Goal: Use online tool/utility

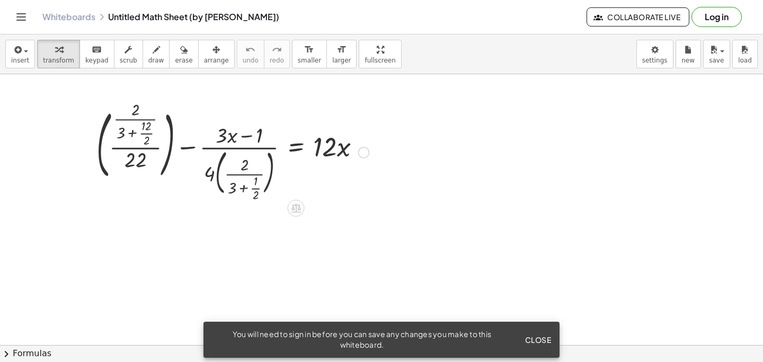
click at [363, 154] on div at bounding box center [364, 153] width 12 height 12
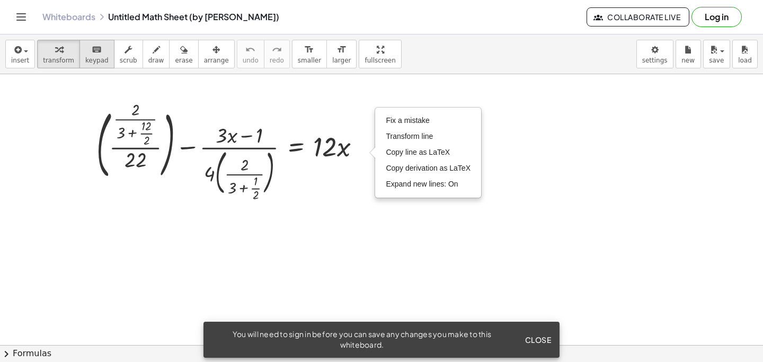
click at [101, 62] on span "keypad" at bounding box center [96, 60] width 23 height 7
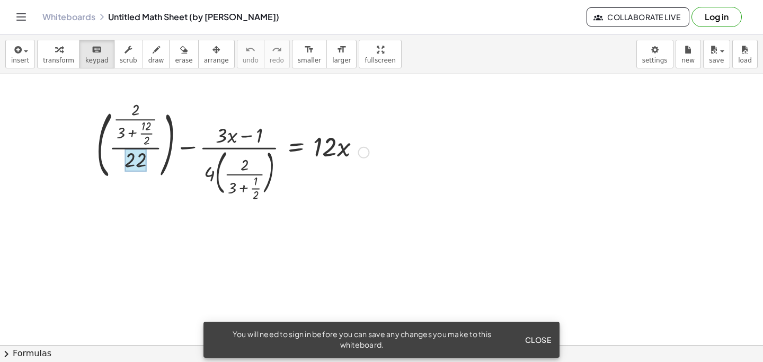
click at [140, 159] on div at bounding box center [136, 159] width 22 height 23
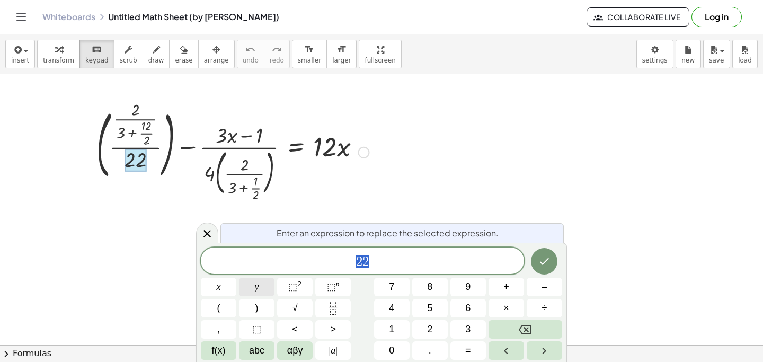
click at [239, 292] on button "y" at bounding box center [256, 287] width 35 height 19
click at [388, 292] on button "7" at bounding box center [391, 287] width 35 height 19
click at [358, 263] on span "y ​ 7 7" at bounding box center [362, 261] width 323 height 15
click at [520, 331] on icon "Backspace" at bounding box center [525, 330] width 13 height 10
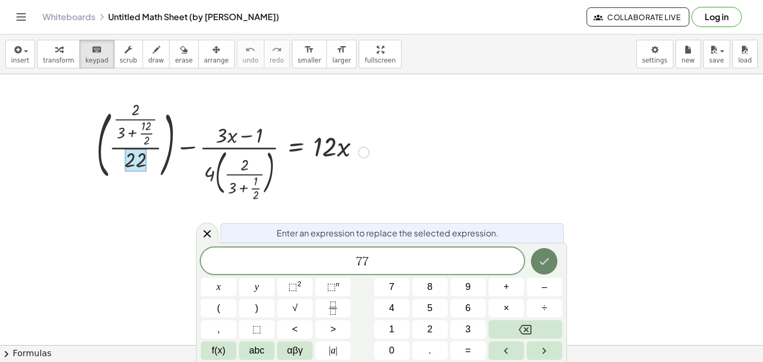
click at [541, 268] on button "Done" at bounding box center [544, 261] width 26 height 26
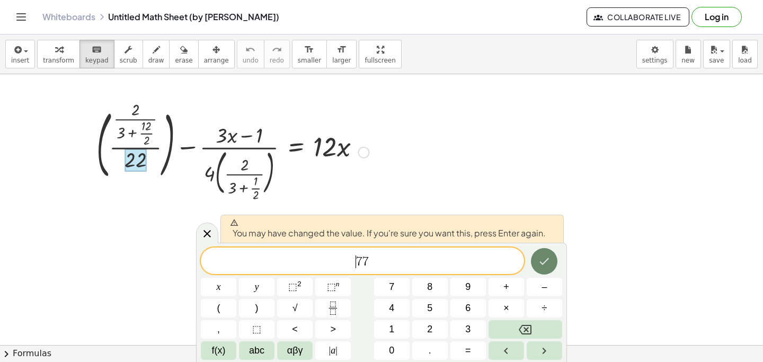
click at [547, 258] on icon "Done" at bounding box center [544, 261] width 13 height 13
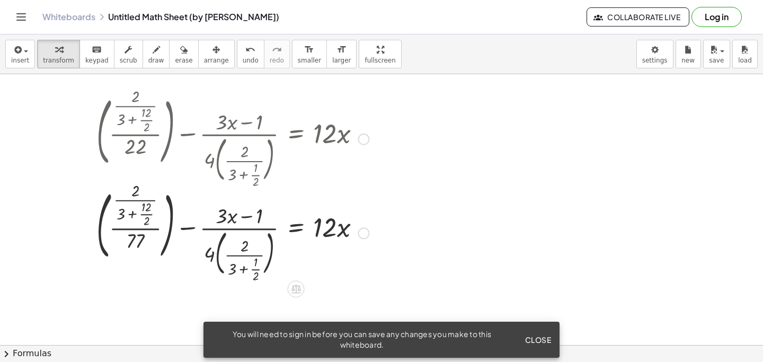
scroll to position [14, 0]
click at [532, 343] on span "Close" at bounding box center [537, 340] width 26 height 10
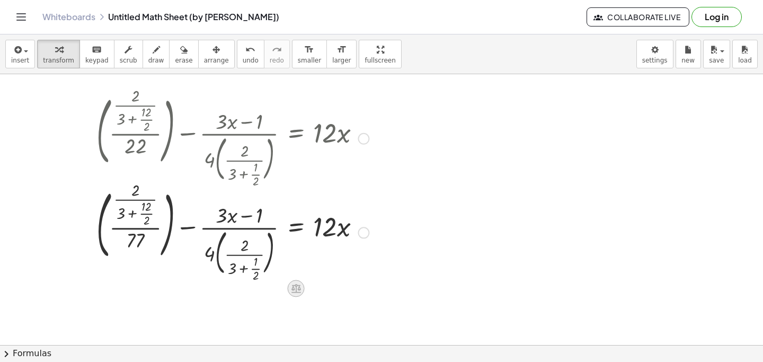
click at [292, 287] on icon at bounding box center [296, 288] width 10 height 9
click at [254, 292] on span "+" at bounding box center [254, 288] width 6 height 15
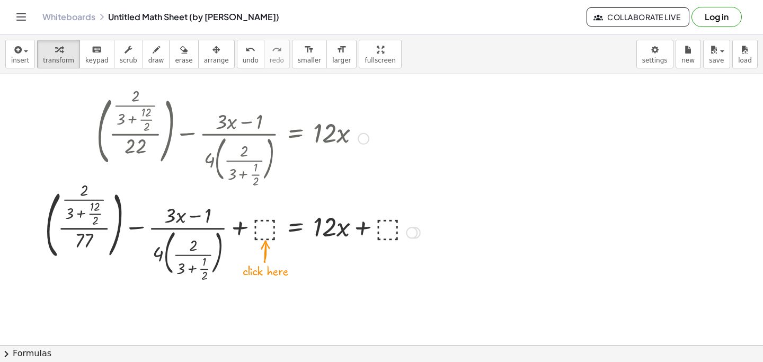
click at [266, 224] on div at bounding box center [233, 232] width 386 height 94
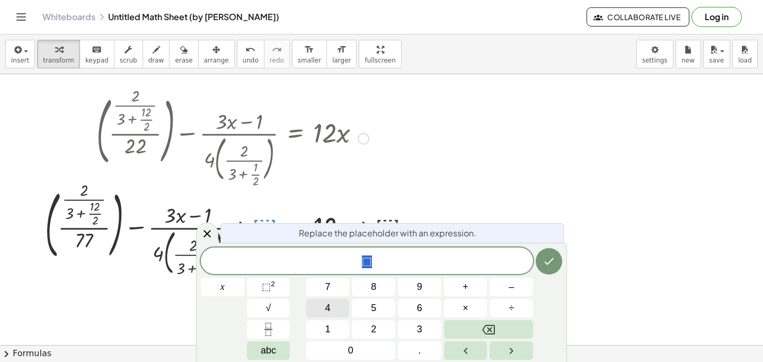
click at [319, 312] on button "4" at bounding box center [327, 308] width 43 height 19
click at [550, 262] on icon "Done" at bounding box center [549, 261] width 13 height 13
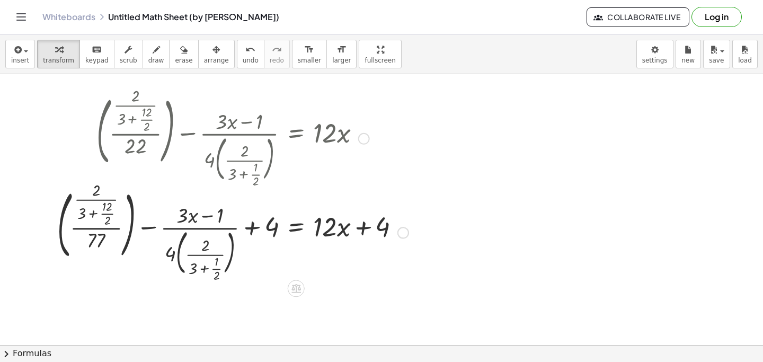
click at [402, 231] on div at bounding box center [403, 233] width 12 height 12
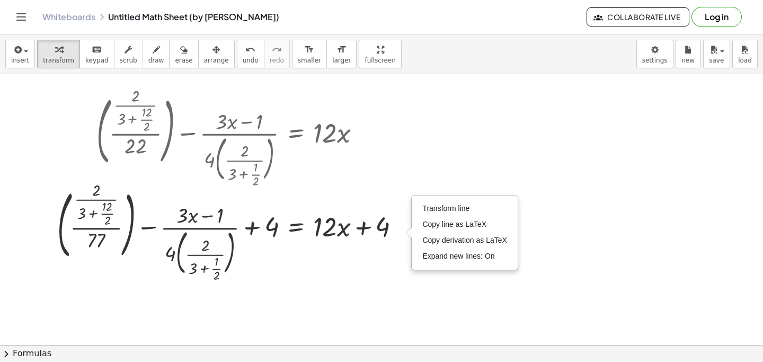
click at [435, 135] on div at bounding box center [381, 365] width 763 height 610
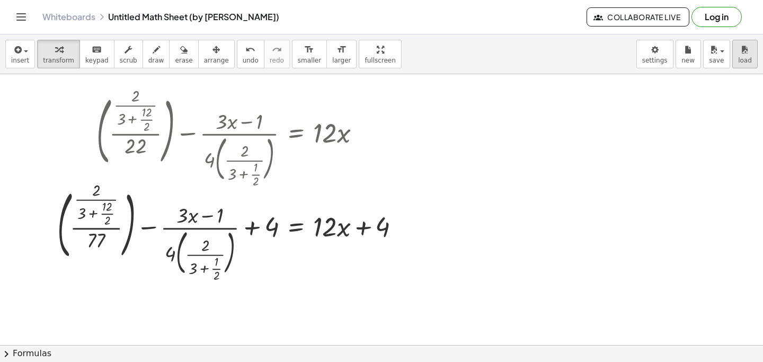
click at [0, 0] on div "Graspable Math Activities Get Started Activity Bank Assigned Work Classes White…" at bounding box center [381, 181] width 763 height 362
